Goal: Information Seeking & Learning: Learn about a topic

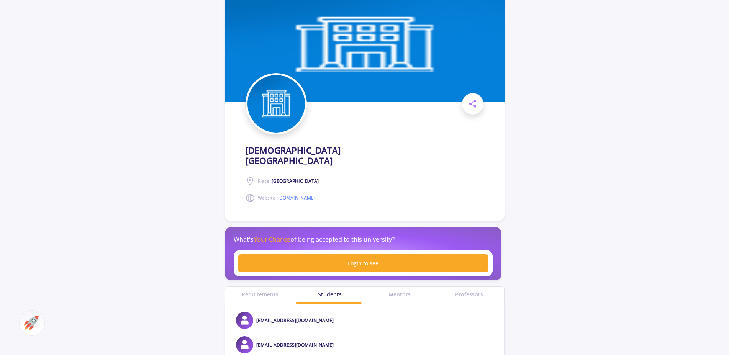
drag, startPoint x: 576, startPoint y: 143, endPoint x: 574, endPoint y: 169, distance: 25.7
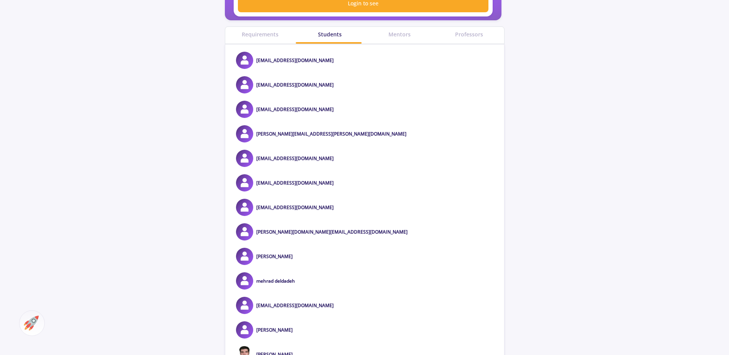
drag, startPoint x: 551, startPoint y: 140, endPoint x: 542, endPoint y: 149, distance: 13.0
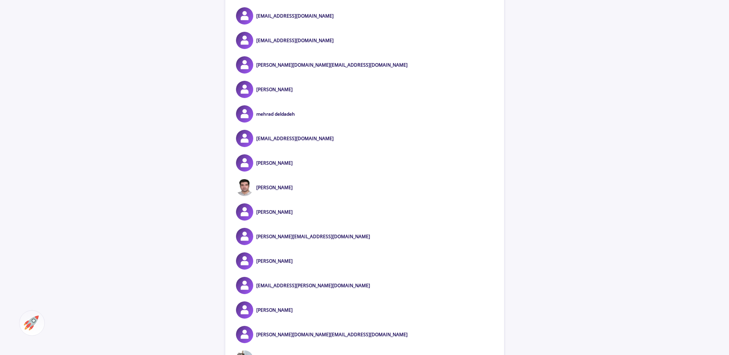
drag, startPoint x: 542, startPoint y: 149, endPoint x: 532, endPoint y: 164, distance: 18.1
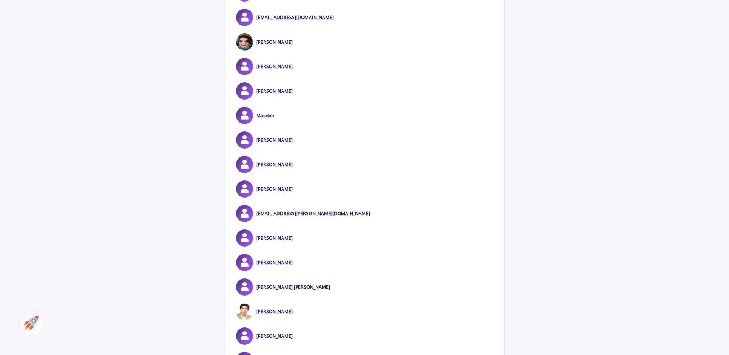
drag, startPoint x: 566, startPoint y: 135, endPoint x: 561, endPoint y: 153, distance: 18.6
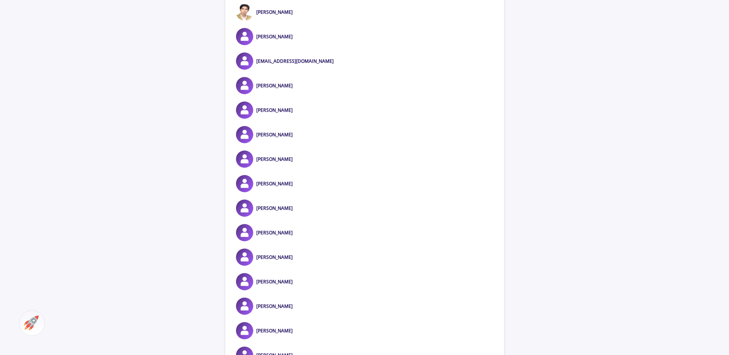
scroll to position [1416, 0]
drag, startPoint x: 559, startPoint y: 137, endPoint x: 559, endPoint y: 155, distance: 18.0
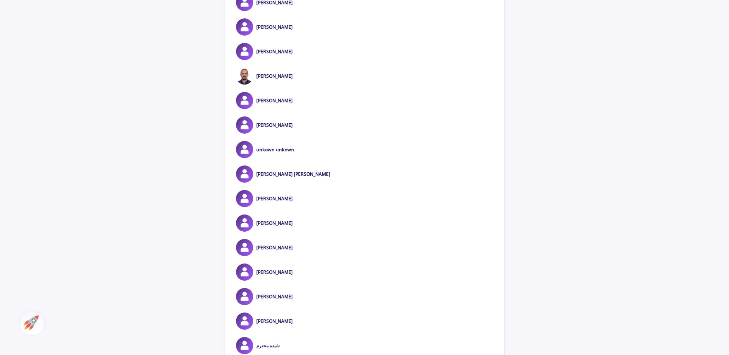
drag, startPoint x: 551, startPoint y: 123, endPoint x: 548, endPoint y: 138, distance: 15.1
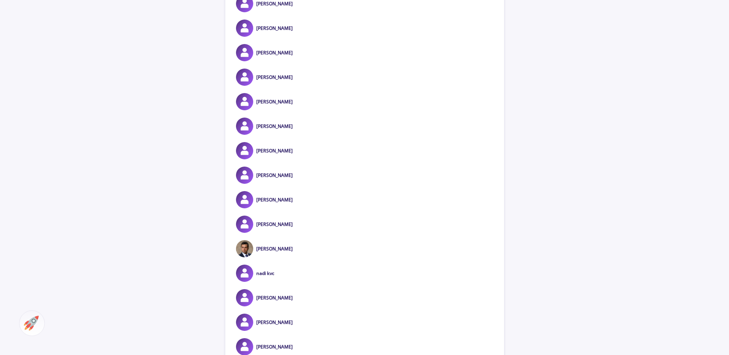
drag, startPoint x: 548, startPoint y: 138, endPoint x: 547, endPoint y: 152, distance: 14.2
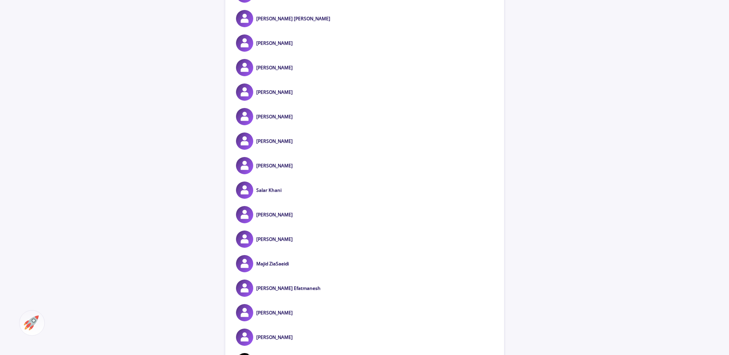
drag, startPoint x: 547, startPoint y: 152, endPoint x: 547, endPoint y: 164, distance: 12.6
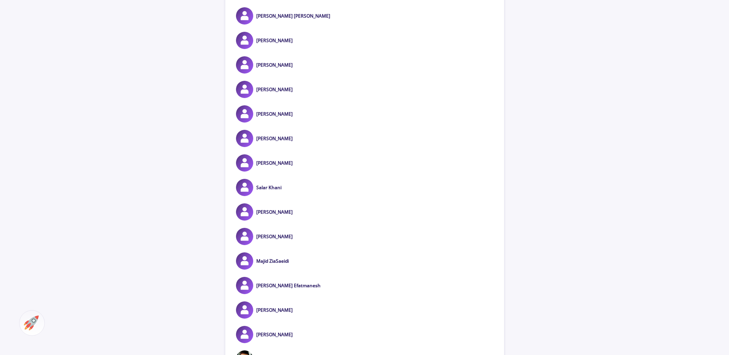
scroll to position [3878, 0]
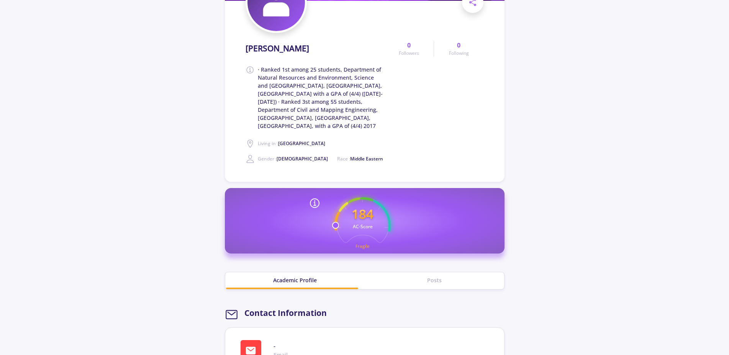
drag, startPoint x: 630, startPoint y: 176, endPoint x: 622, endPoint y: 201, distance: 26.1
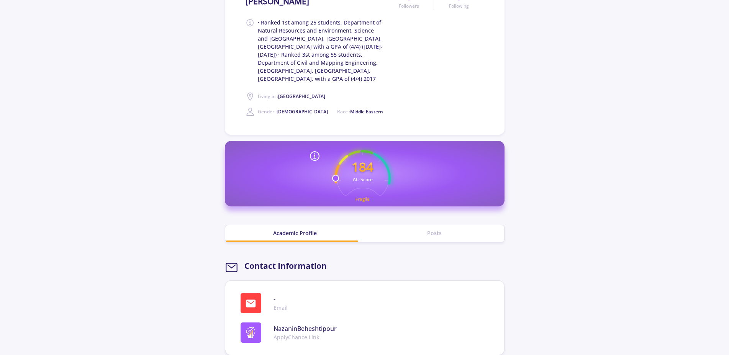
drag, startPoint x: 557, startPoint y: 202, endPoint x: 566, endPoint y: 248, distance: 46.4
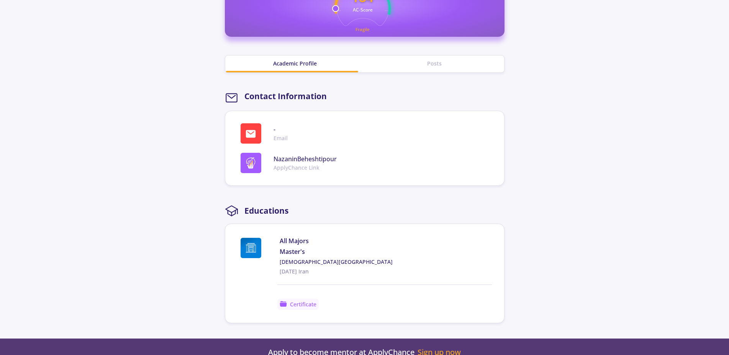
drag, startPoint x: 560, startPoint y: 145, endPoint x: 575, endPoint y: 233, distance: 89.4
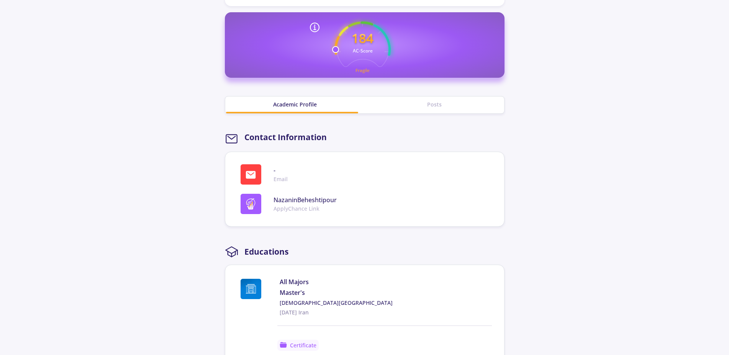
drag, startPoint x: 551, startPoint y: 97, endPoint x: 537, endPoint y: 1, distance: 96.7
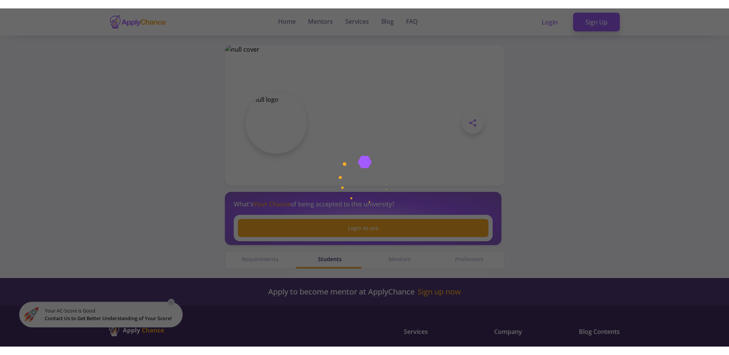
scroll to position [48, 0]
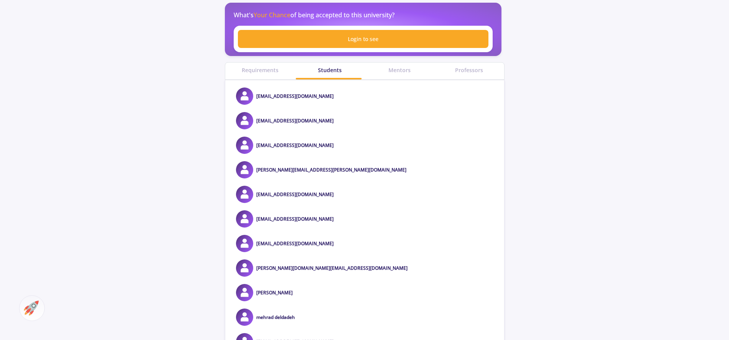
scroll to position [3928, 0]
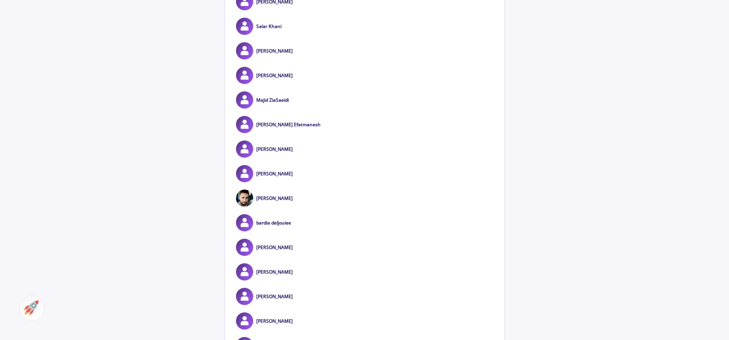
drag, startPoint x: 465, startPoint y: 135, endPoint x: 463, endPoint y: 154, distance: 18.9
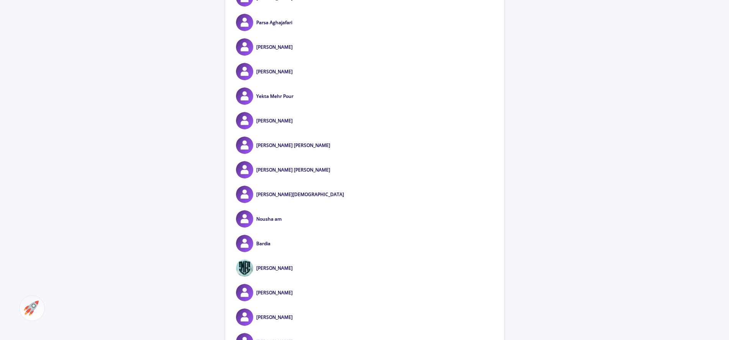
scroll to position [6651, 0]
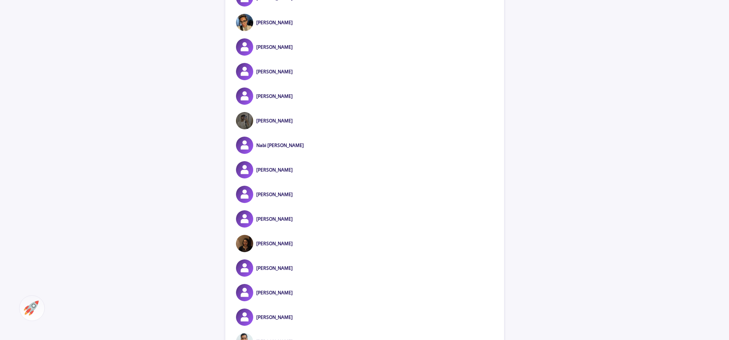
click at [411, 164] on div "Mahsa Fereydani" at bounding box center [364, 169] width 279 height 17
